Goal: Information Seeking & Learning: Learn about a topic

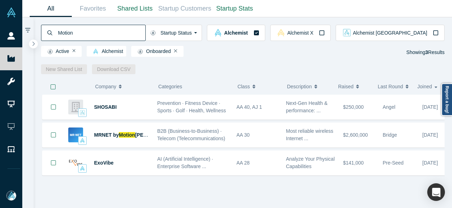
click at [53, 35] on div "Motion" at bounding box center [93, 33] width 105 height 16
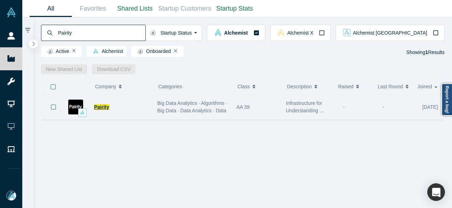
type input "Pairity"
click at [99, 109] on span "Pairity" at bounding box center [101, 107] width 15 height 6
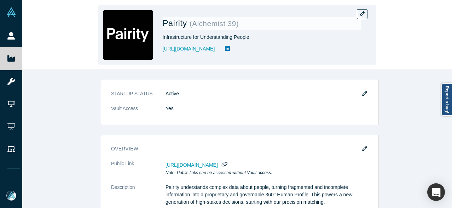
click at [47, 61] on div "Pairity ( Alchemist 39 ) Infrastructure for Understanding People [URL][DOMAIN_N…" at bounding box center [237, 35] width 430 height 70
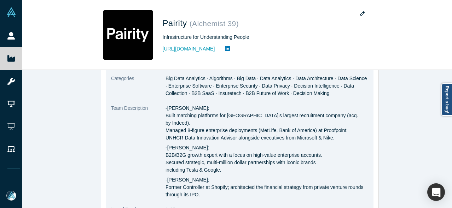
scroll to position [177, 0]
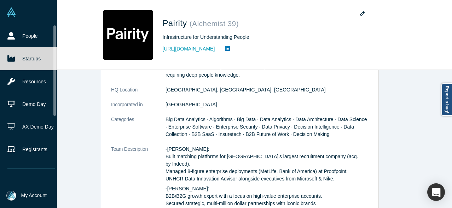
click at [17, 58] on link "Startups" at bounding box center [31, 58] width 62 height 23
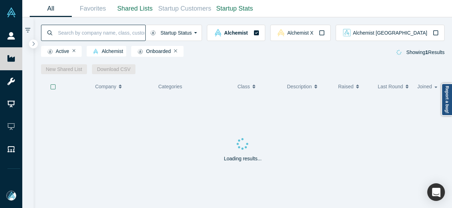
click at [112, 33] on input at bounding box center [101, 32] width 88 height 17
paste input "PayCare AI"
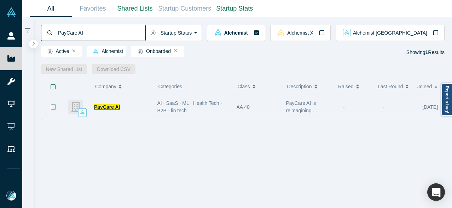
type input "PayCare AI"
click at [112, 106] on span "PayCare AI" at bounding box center [107, 107] width 26 height 6
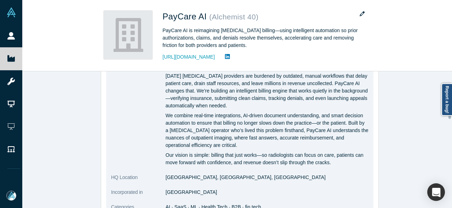
scroll to position [141, 0]
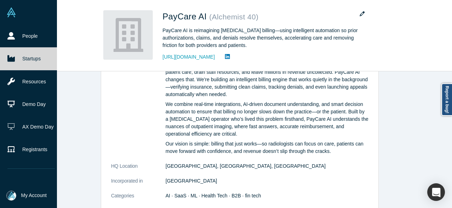
click at [18, 51] on link "Startups" at bounding box center [31, 58] width 62 height 23
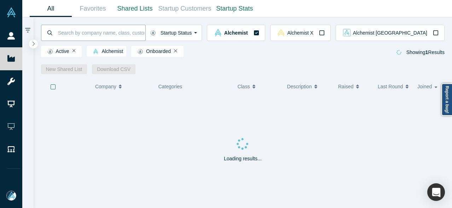
click at [71, 30] on input at bounding box center [101, 32] width 88 height 17
paste input "[URL][DOMAIN_NAME]"
type input "[URL][DOMAIN_NAME]"
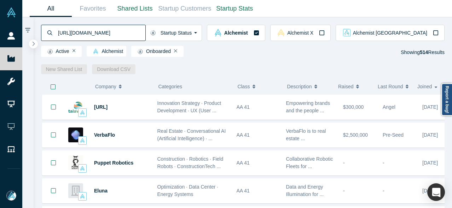
drag, startPoint x: 155, startPoint y: 34, endPoint x: 56, endPoint y: 30, distance: 99.5
click at [56, 30] on div "[URL][DOMAIN_NAME]" at bounding box center [93, 33] width 105 height 16
paste input "PenguinSmart"
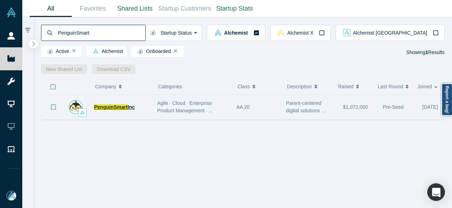
type input "PenguinSmart"
click at [128, 108] on span "Inc" at bounding box center [131, 107] width 7 height 6
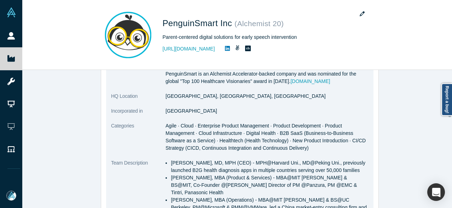
scroll to position [177, 0]
